Goal: Check status: Check status

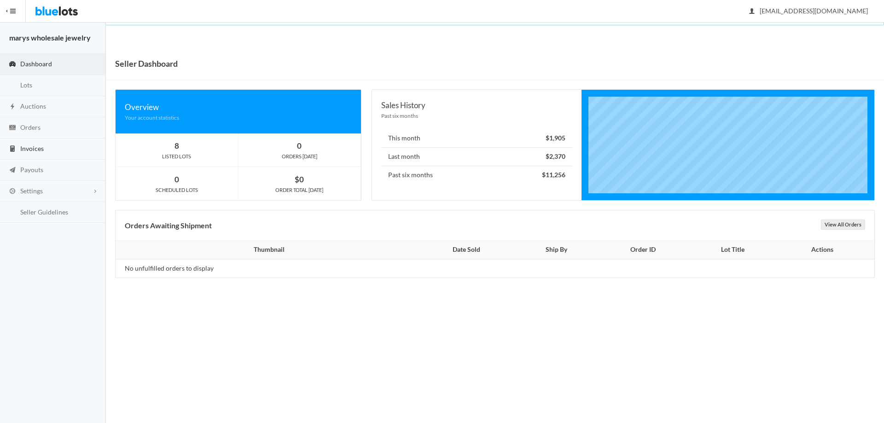
click at [29, 150] on span "Invoices" at bounding box center [31, 149] width 23 height 8
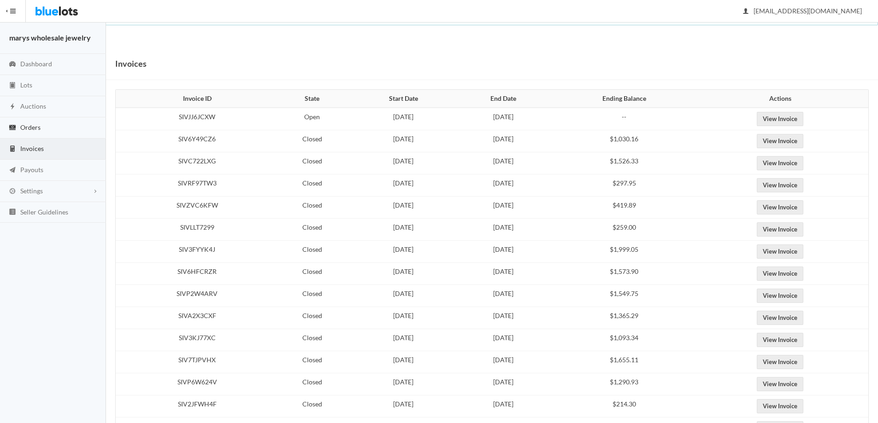
click at [36, 124] on span "Orders" at bounding box center [30, 127] width 20 height 8
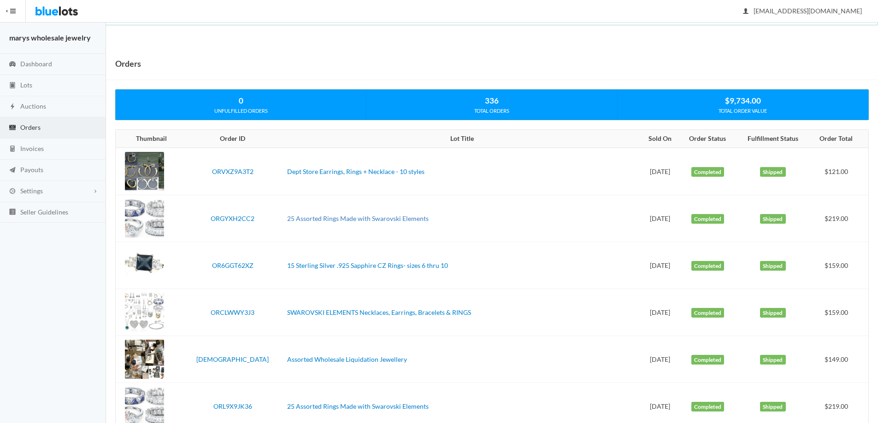
click at [377, 218] on link "25 Assorted Rings Made with Swarovski Elements" at bounding box center [357, 219] width 141 height 8
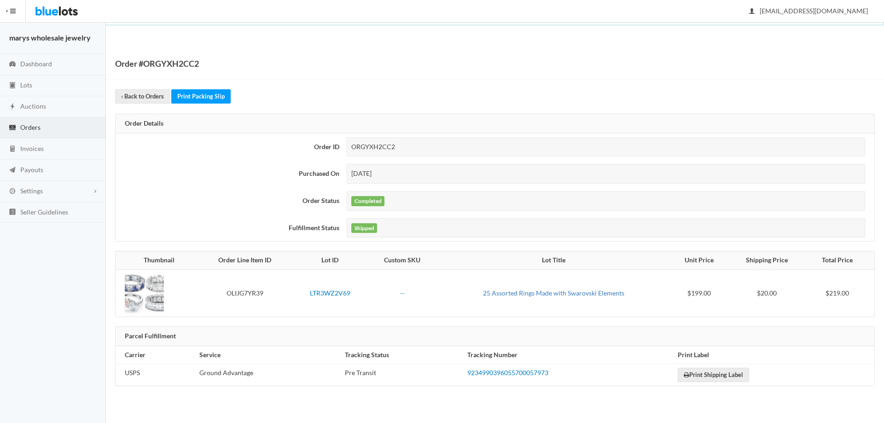
click at [536, 296] on link "25 Assorted Rings Made with Swarovski Elements" at bounding box center [553, 293] width 141 height 8
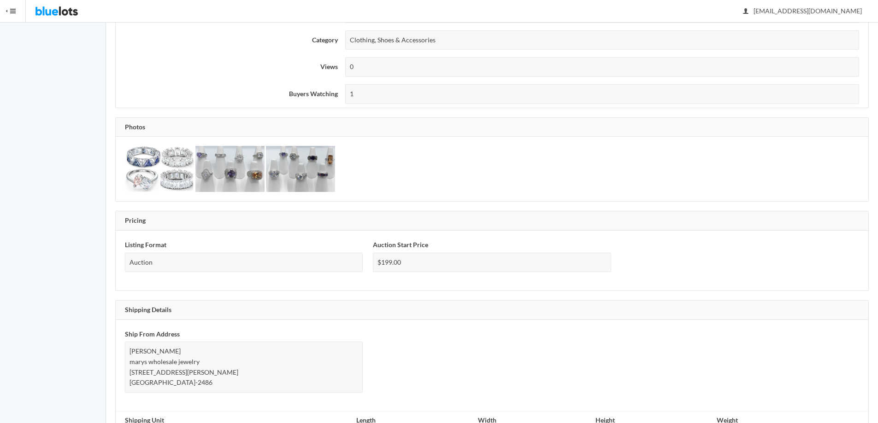
scroll to position [556, 0]
